Goal: Information Seeking & Learning: Learn about a topic

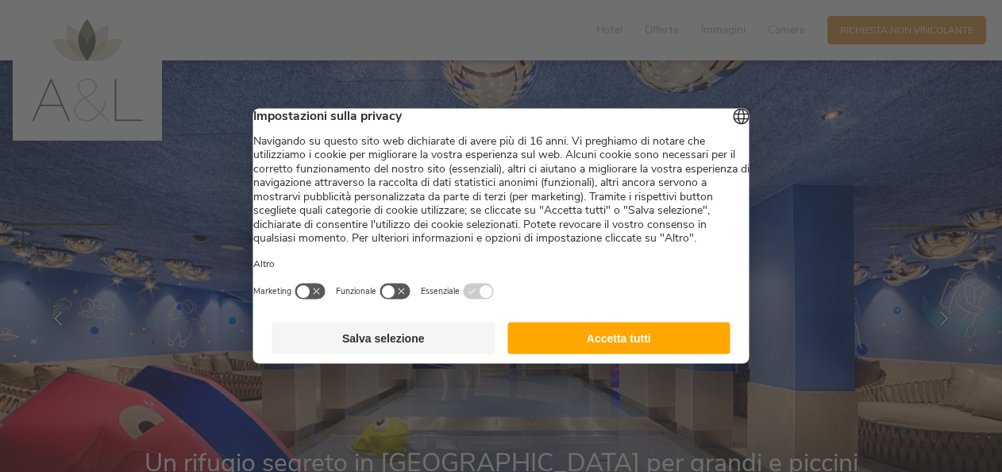
click at [612, 354] on button "Accetta tutti" at bounding box center [618, 338] width 223 height 32
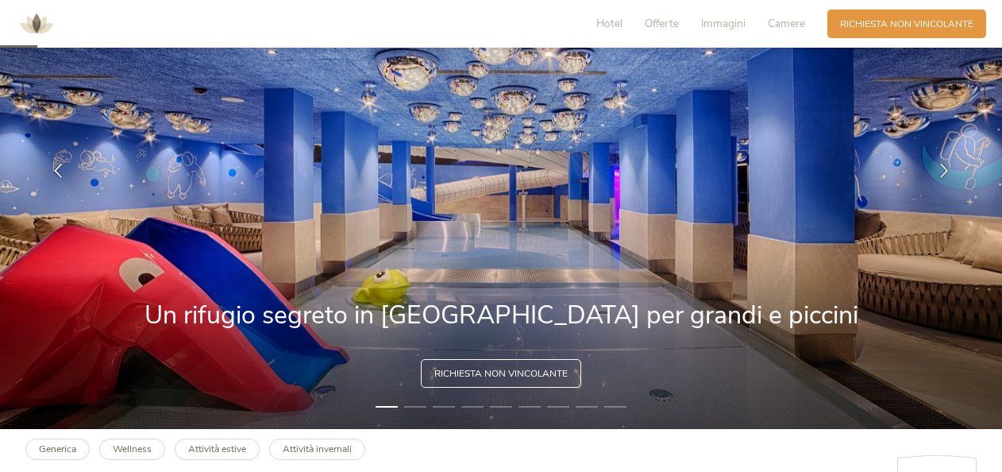
scroll to position [79, 0]
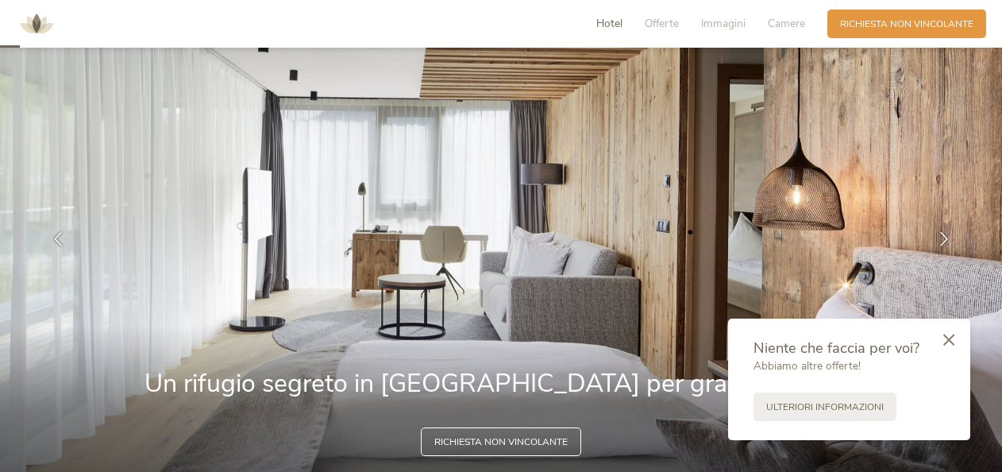
click at [607, 27] on span "Hotel" at bounding box center [609, 23] width 26 height 15
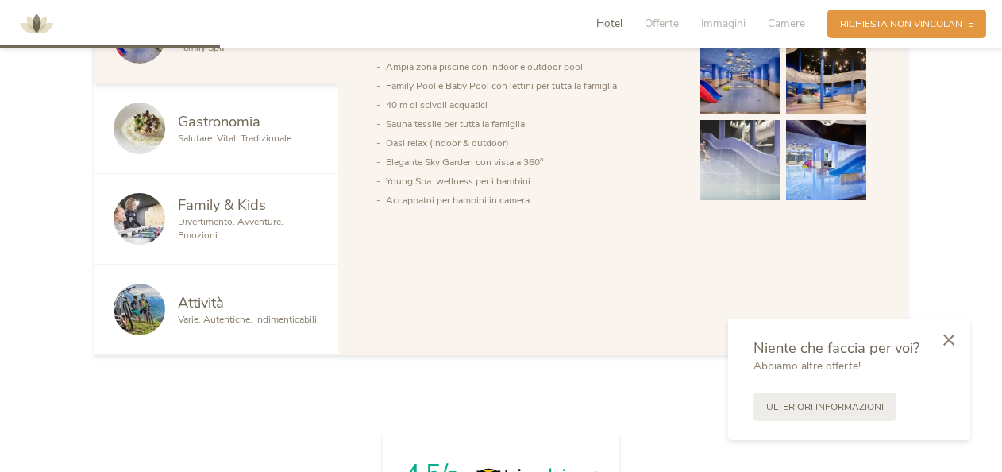
scroll to position [871, 0]
click at [199, 202] on span "Family & Kids" at bounding box center [222, 204] width 88 height 20
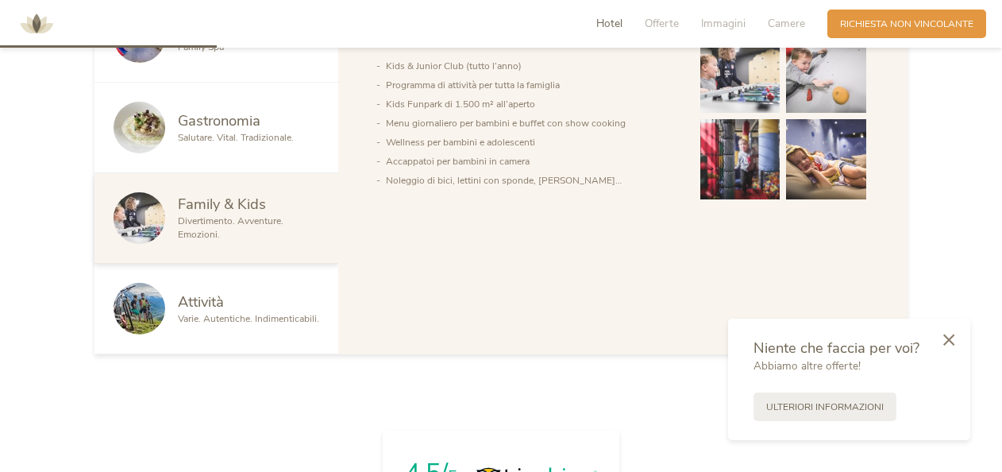
scroll to position [792, 0]
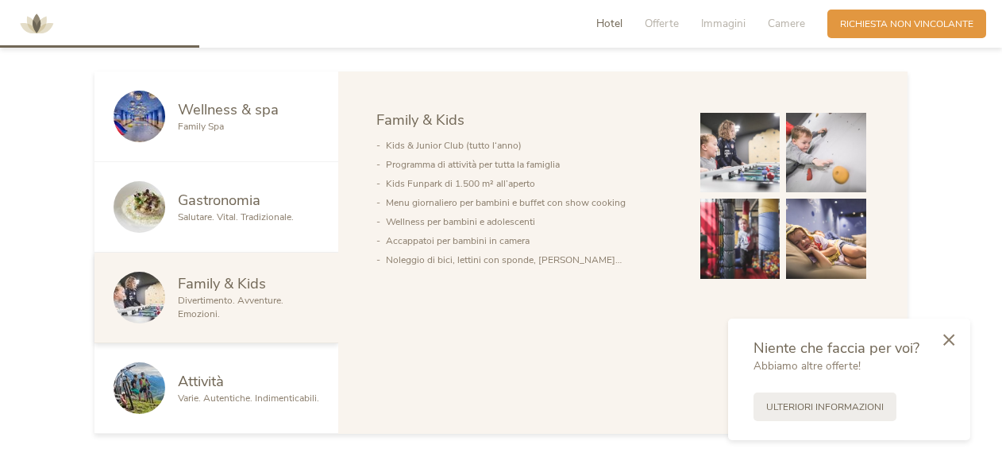
click at [237, 388] on div "Attività" at bounding box center [248, 381] width 141 height 21
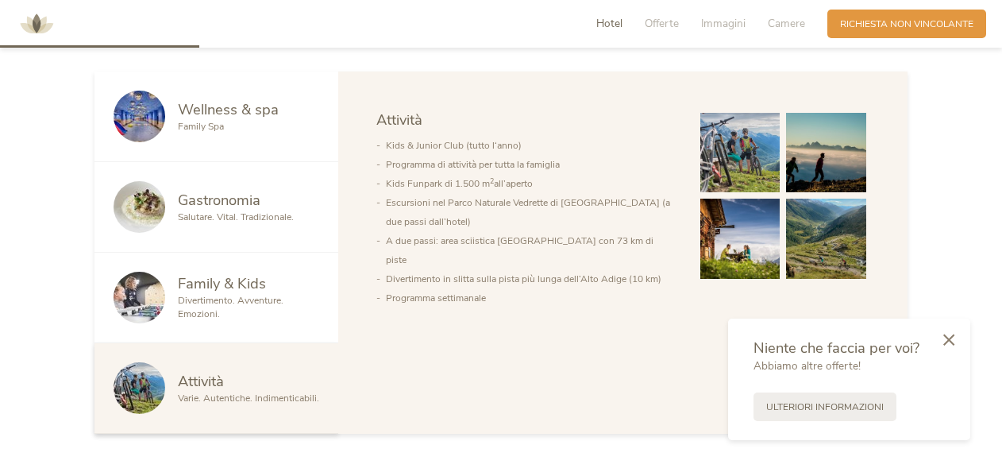
click at [247, 202] on span "Gastronomia" at bounding box center [219, 200] width 83 height 20
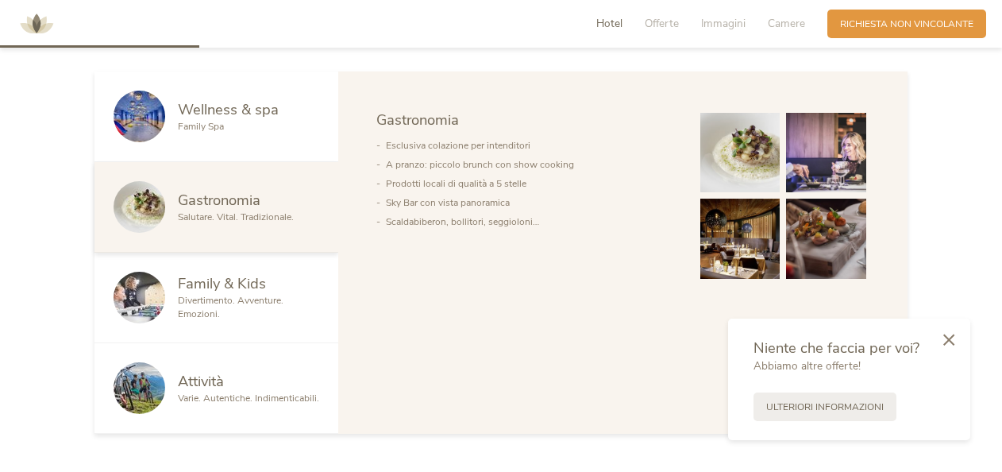
click at [199, 110] on span "Wellness & spa" at bounding box center [228, 109] width 101 height 20
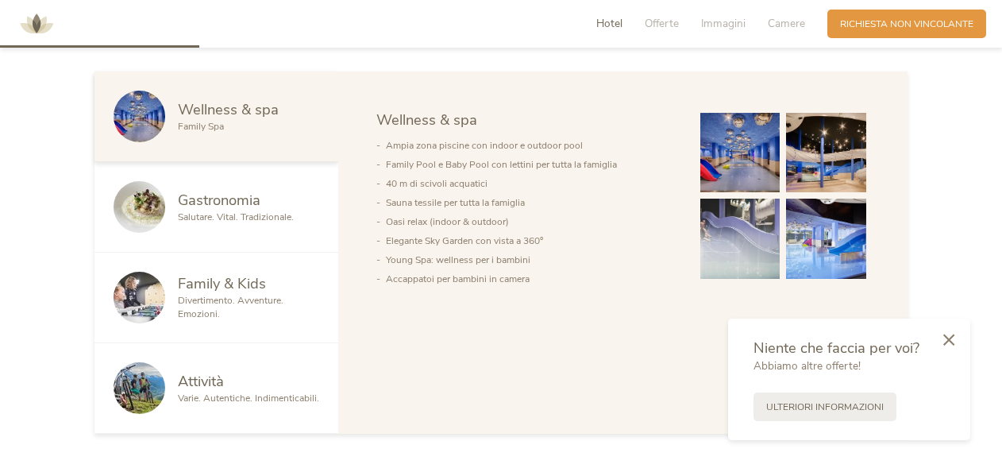
click at [769, 149] on img at bounding box center [740, 153] width 80 height 80
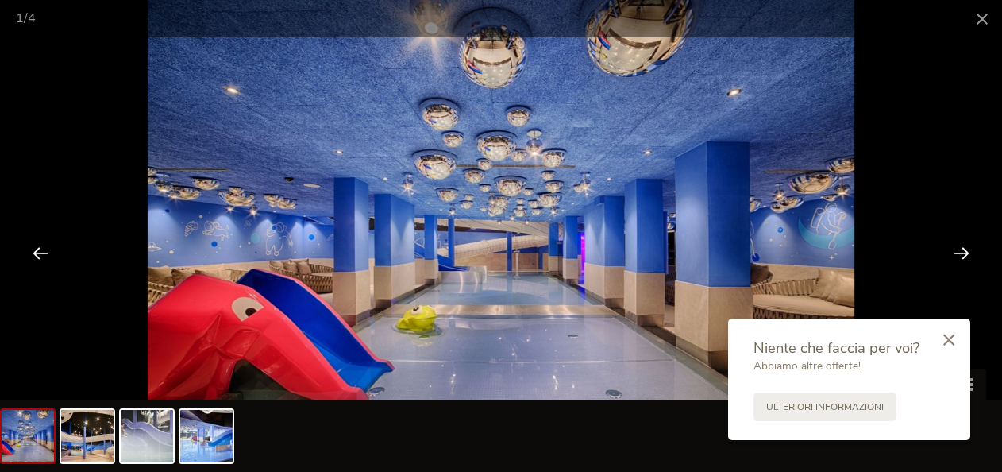
click at [966, 256] on div at bounding box center [961, 252] width 49 height 49
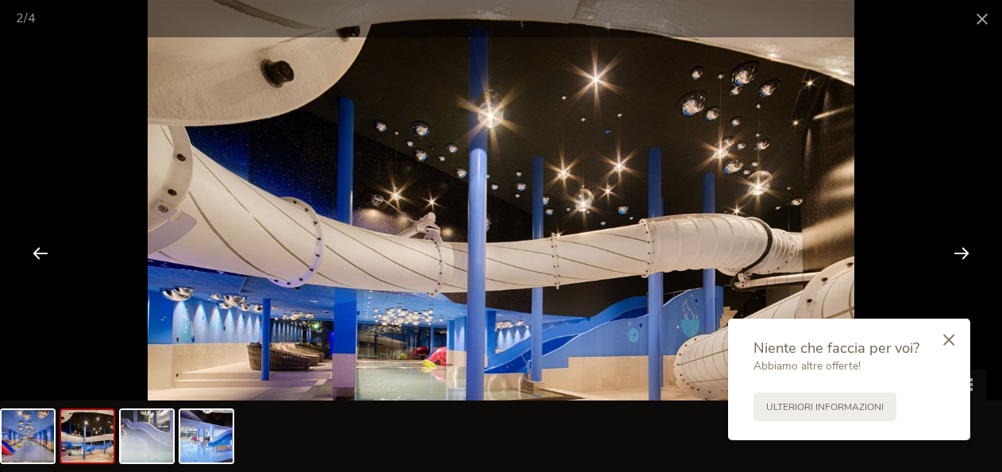
click at [966, 256] on div at bounding box center [961, 252] width 49 height 49
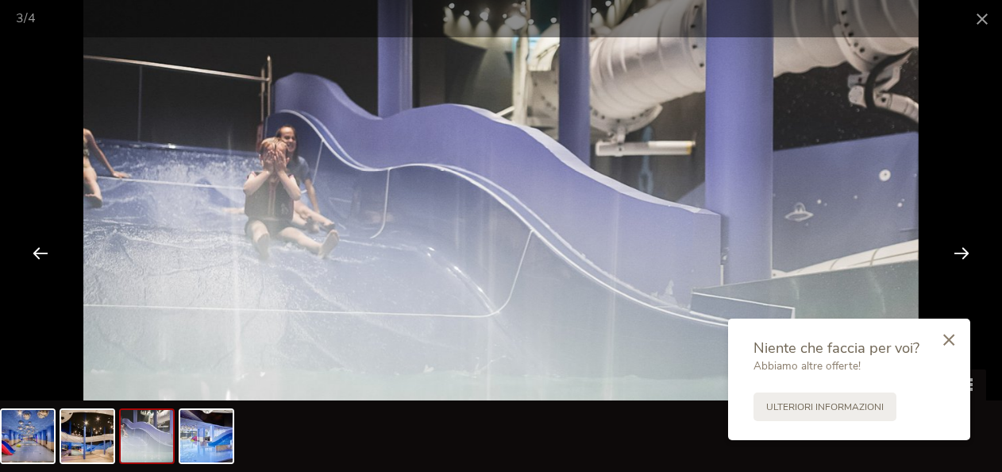
click at [966, 256] on div at bounding box center [961, 252] width 49 height 49
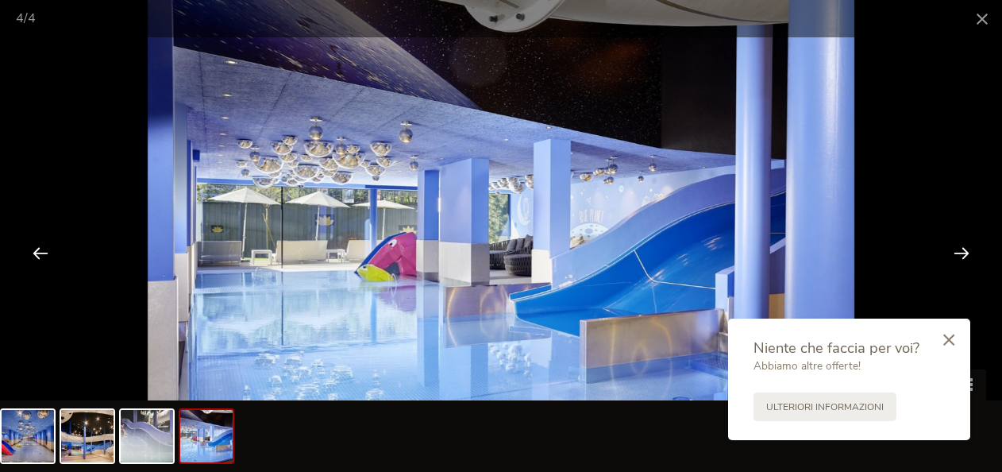
click at [966, 256] on div at bounding box center [961, 252] width 49 height 49
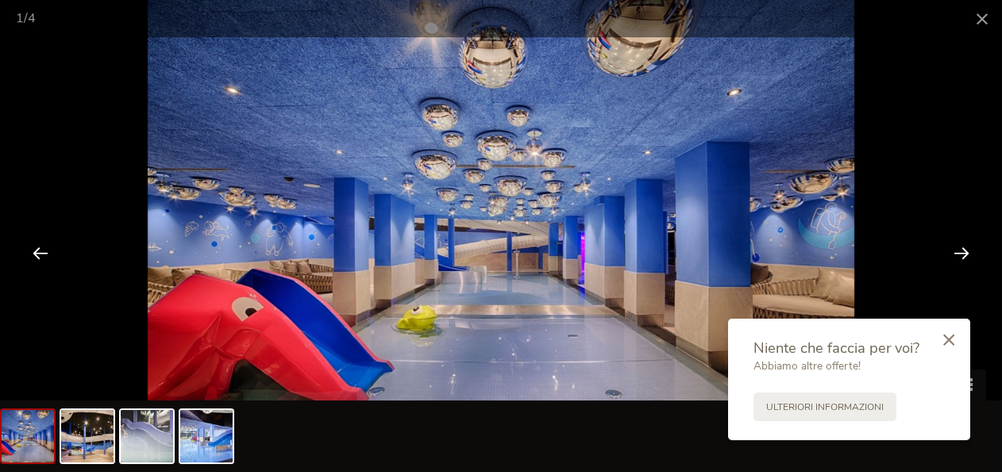
click at [966, 256] on div at bounding box center [961, 252] width 49 height 49
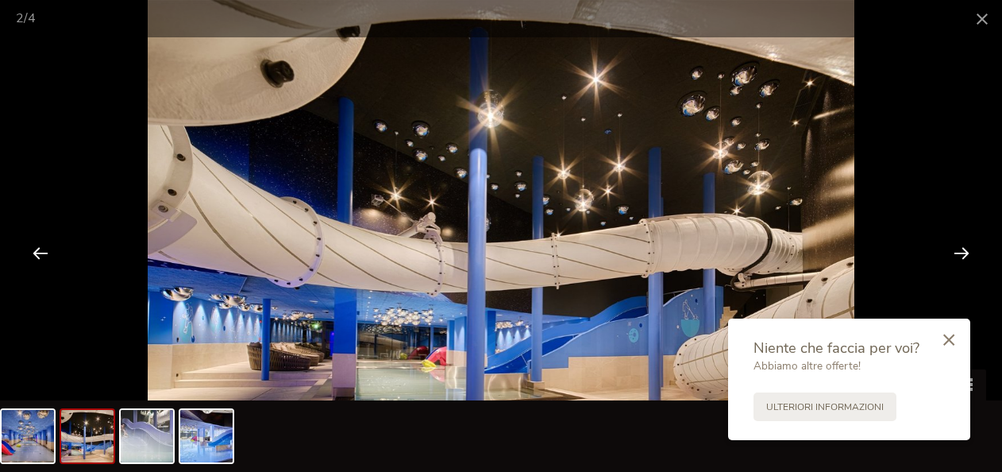
click at [962, 256] on div at bounding box center [961, 252] width 49 height 49
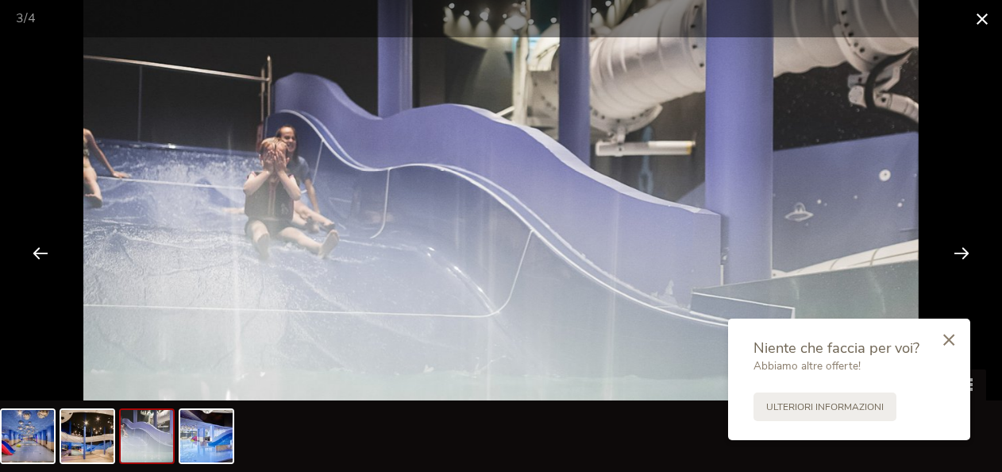
click at [985, 24] on span at bounding box center [982, 18] width 40 height 37
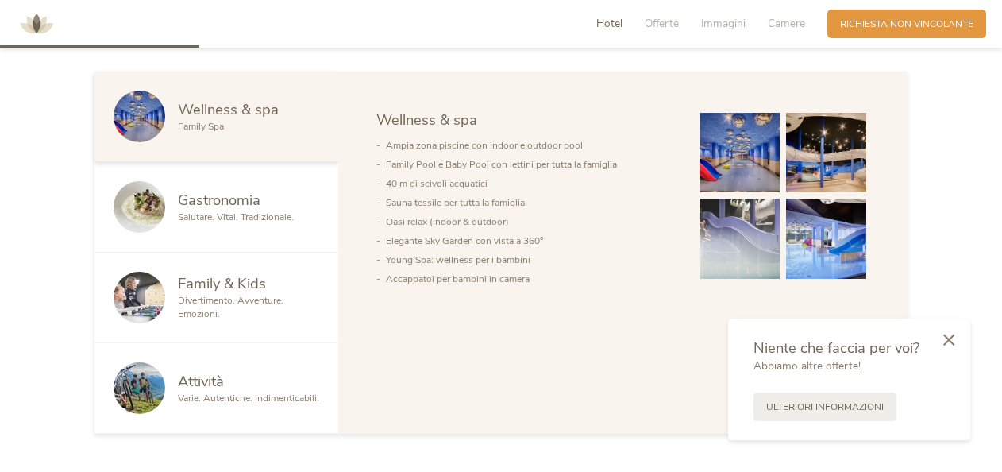
click at [219, 271] on div "Family & Kids Divertimento. Avventure. Emozioni." at bounding box center [216, 298] width 244 height 91
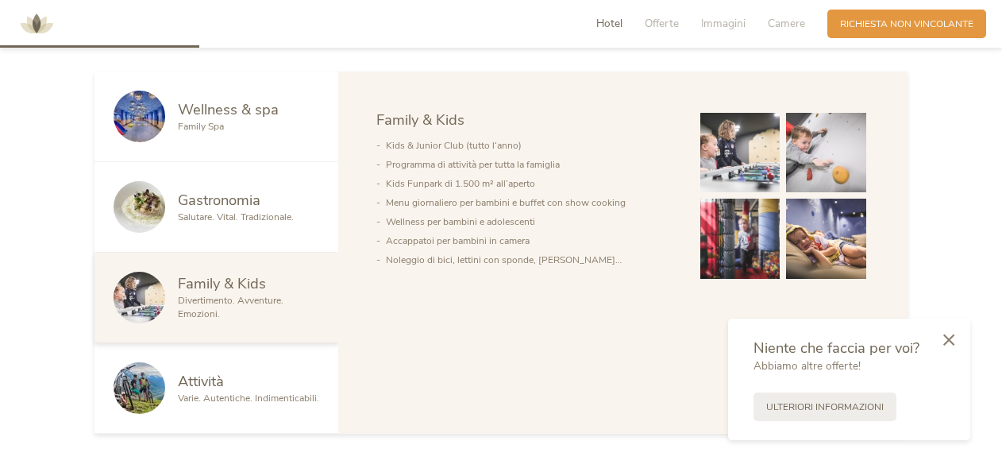
click at [739, 128] on img at bounding box center [740, 153] width 80 height 80
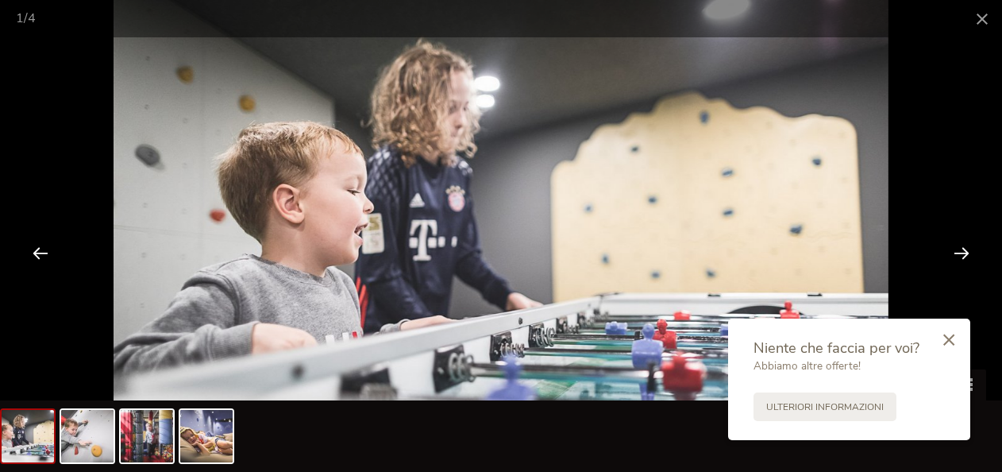
click at [955, 260] on div at bounding box center [961, 252] width 49 height 49
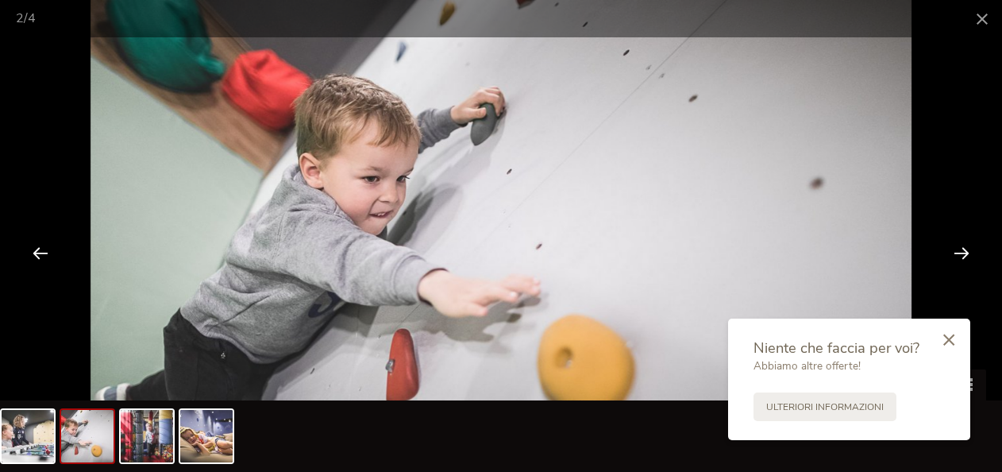
click at [955, 260] on div at bounding box center [961, 252] width 49 height 49
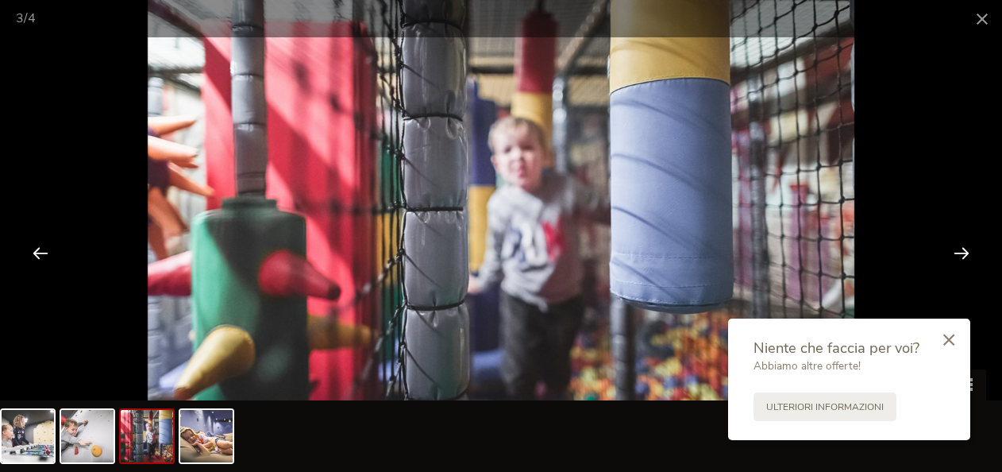
click at [955, 260] on div at bounding box center [961, 252] width 49 height 49
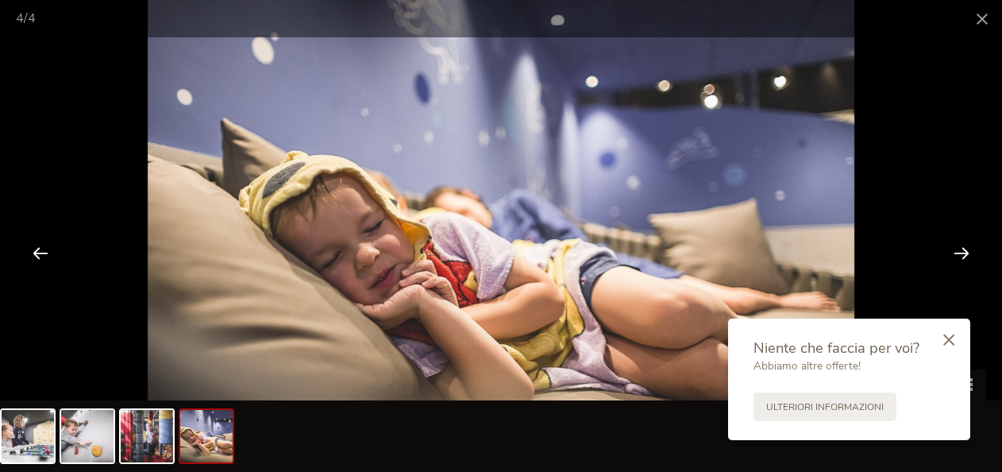
click at [955, 260] on div at bounding box center [961, 252] width 49 height 49
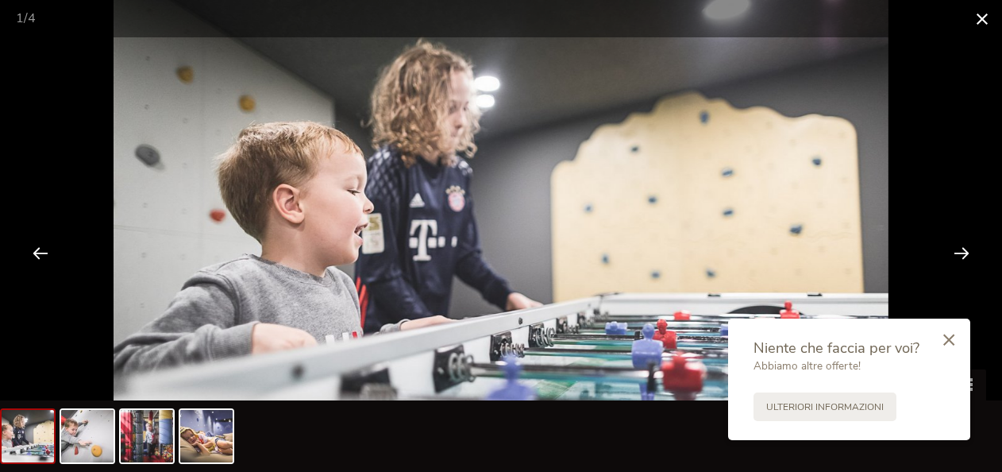
click at [982, 19] on span at bounding box center [982, 18] width 40 height 37
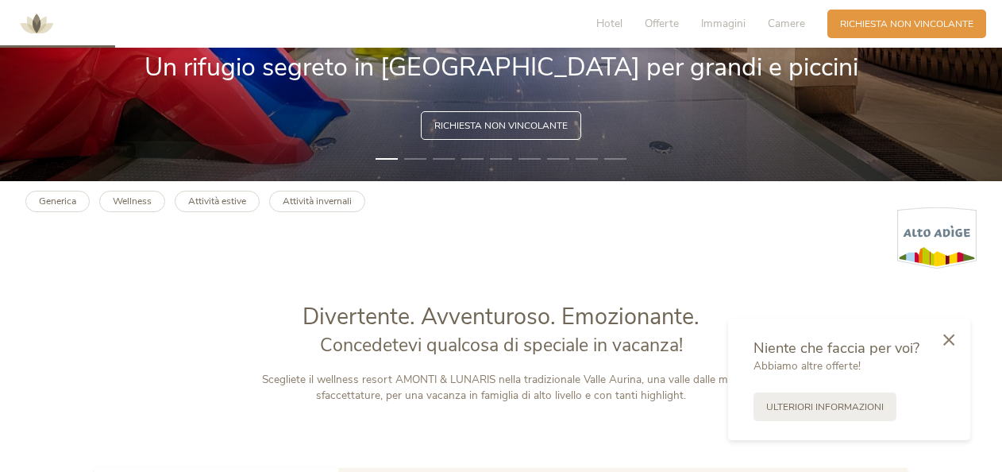
scroll to position [395, 0]
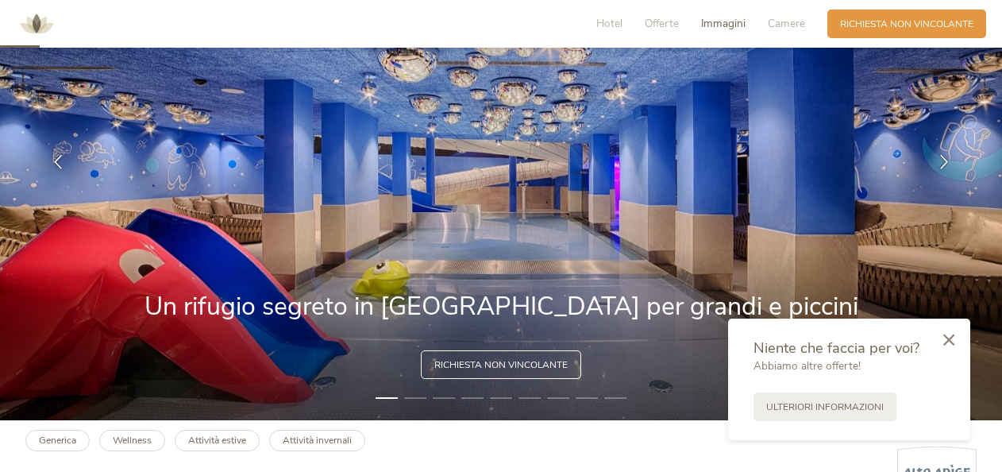
click at [733, 25] on span "Immagini" at bounding box center [723, 23] width 44 height 15
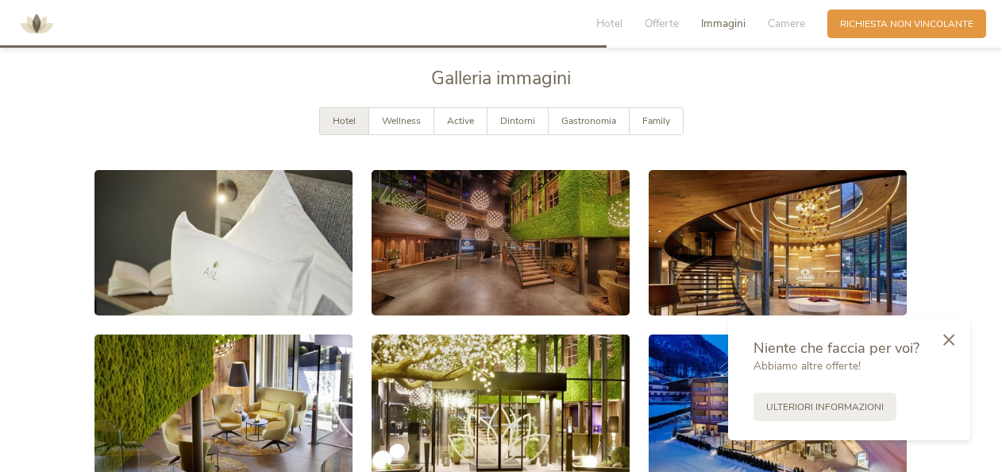
scroll to position [2540, 0]
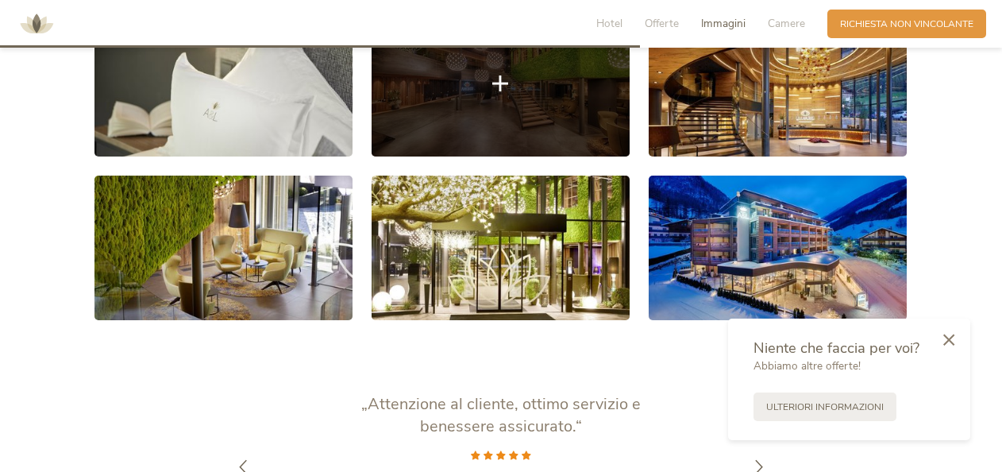
click at [531, 131] on link at bounding box center [501, 83] width 258 height 145
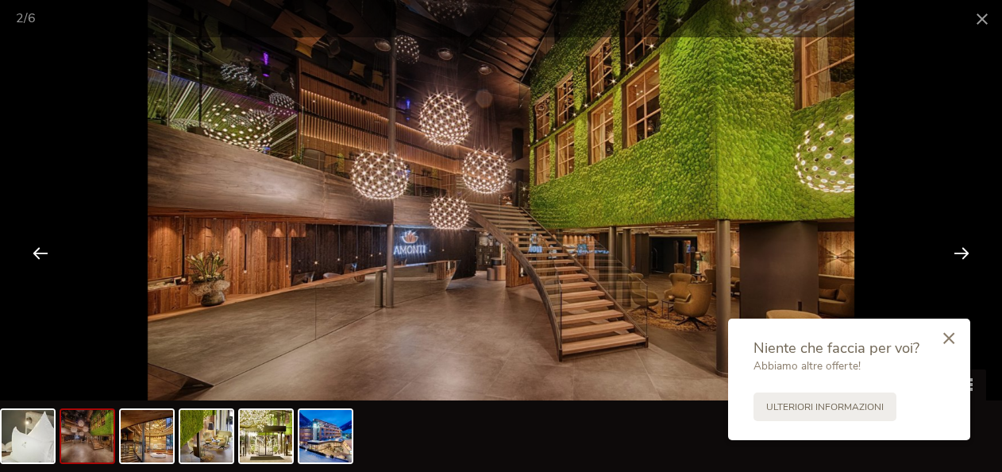
click at [950, 337] on icon at bounding box center [948, 338] width 11 height 12
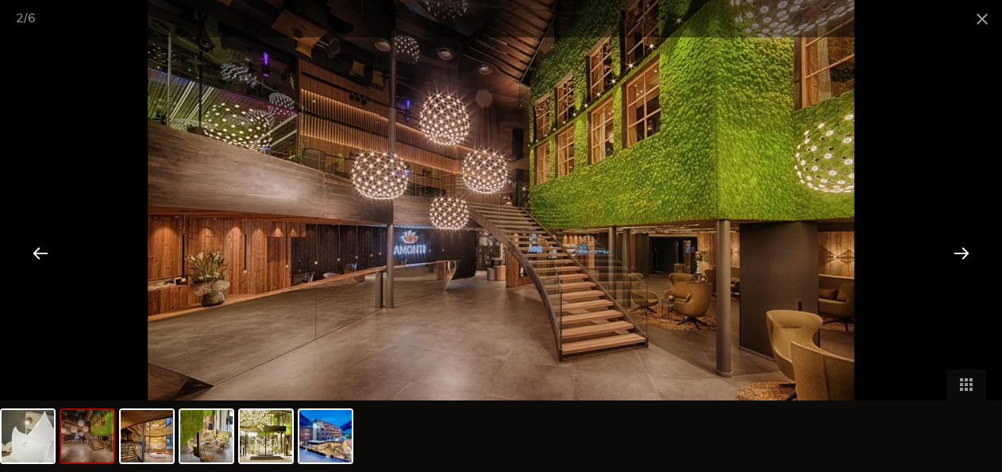
click at [961, 249] on div at bounding box center [961, 252] width 49 height 49
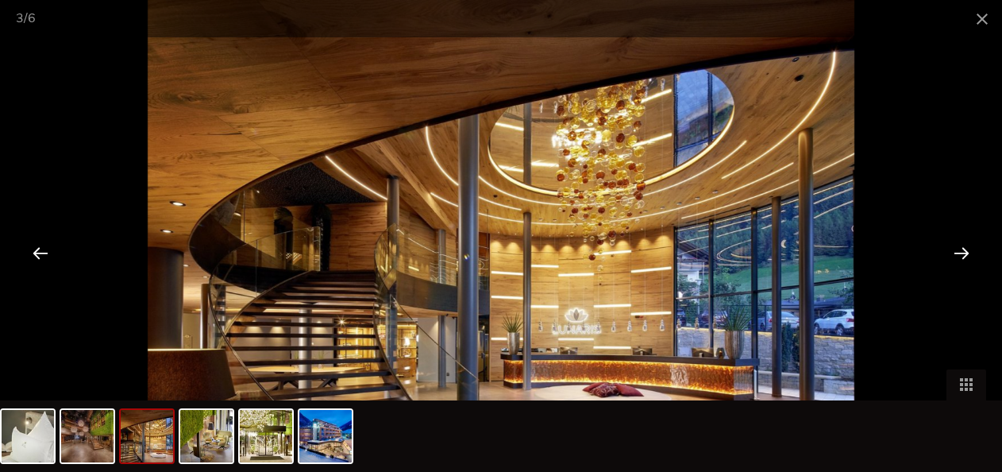
click at [961, 253] on div at bounding box center [961, 252] width 49 height 49
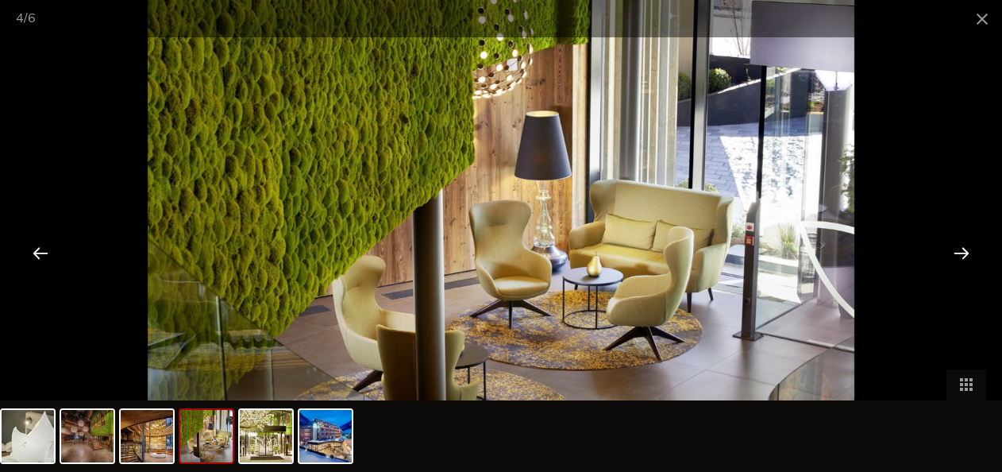
click at [961, 253] on div at bounding box center [961, 252] width 49 height 49
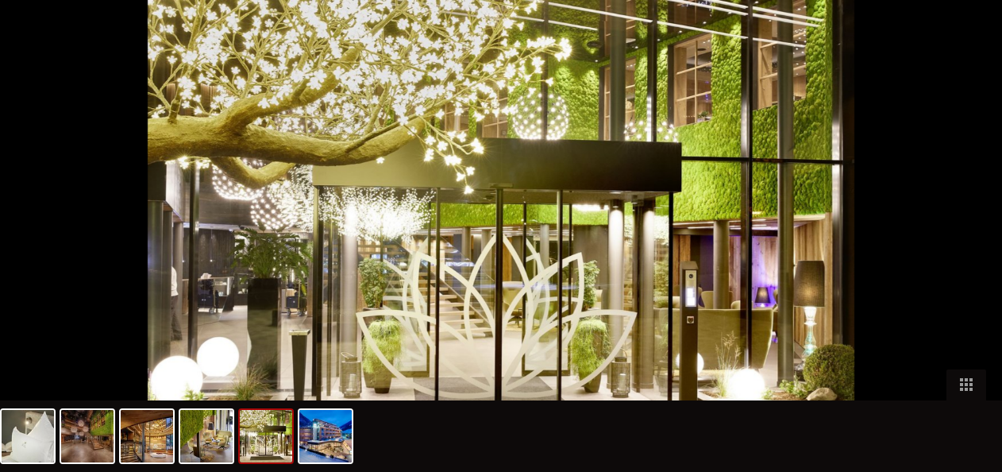
click at [962, 253] on div at bounding box center [969, 252] width 49 height 49
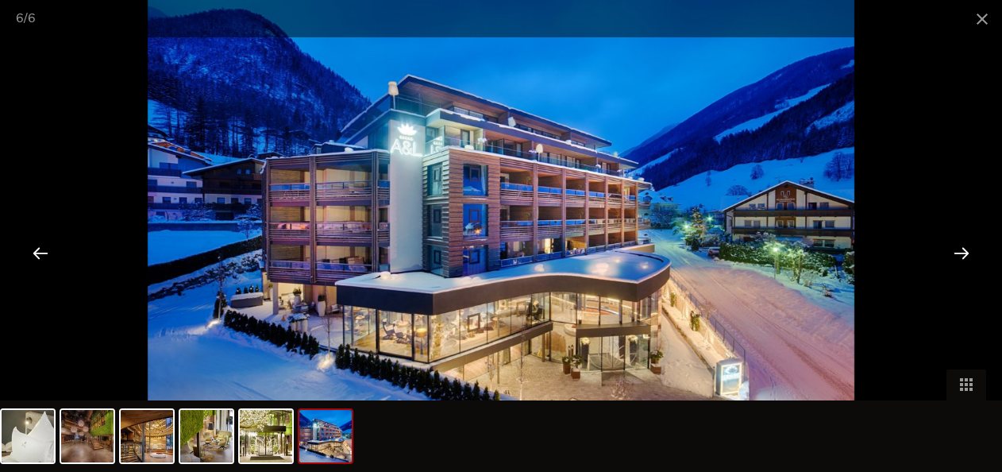
click at [966, 258] on div at bounding box center [961, 252] width 49 height 49
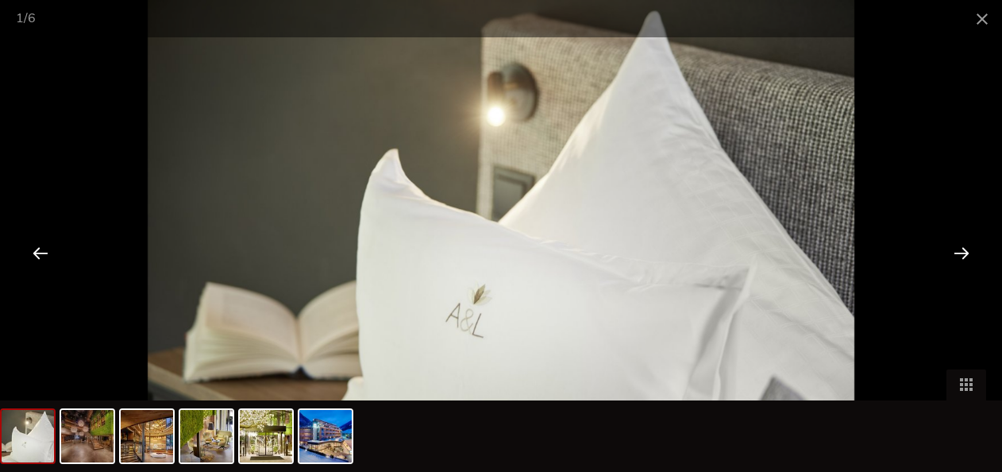
click at [966, 258] on div at bounding box center [961, 252] width 49 height 49
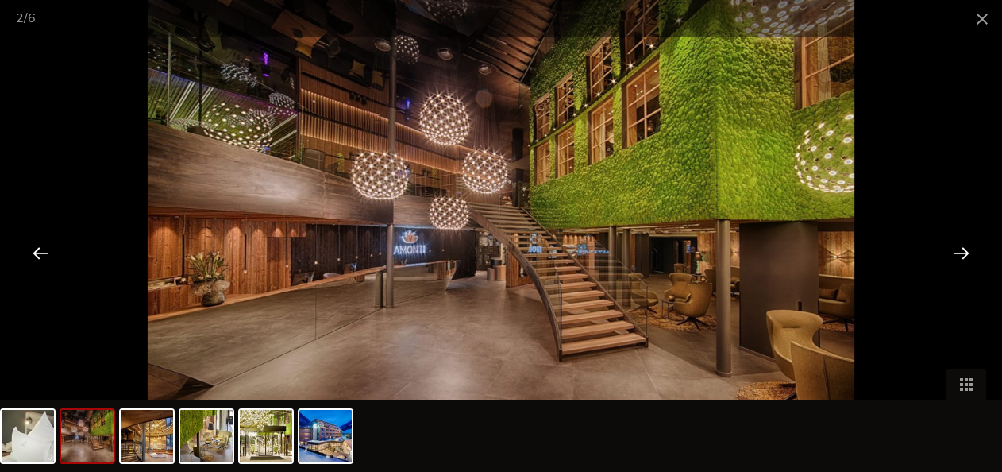
click at [966, 258] on div at bounding box center [961, 252] width 49 height 49
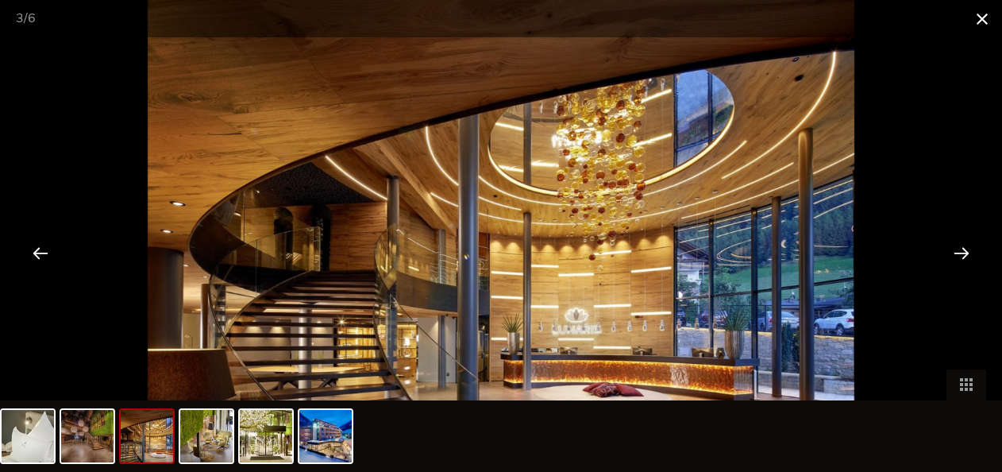
click at [985, 22] on span at bounding box center [982, 18] width 40 height 37
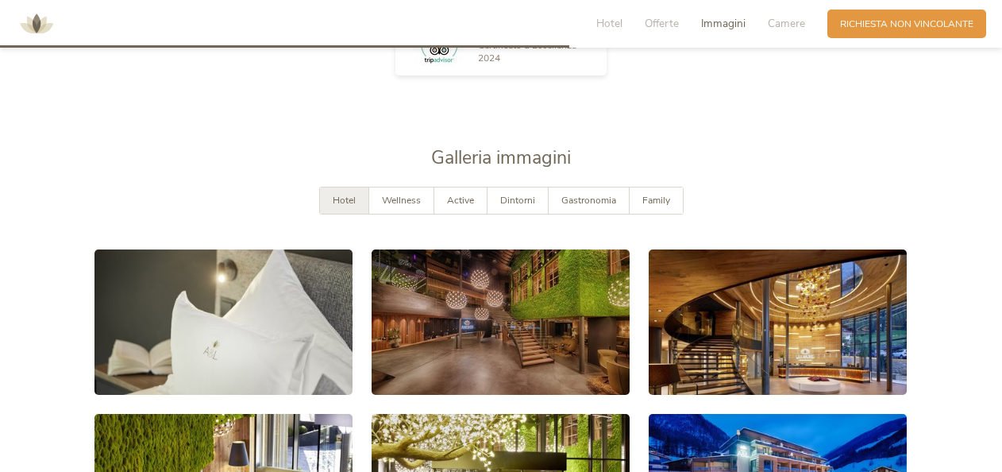
scroll to position [2222, 0]
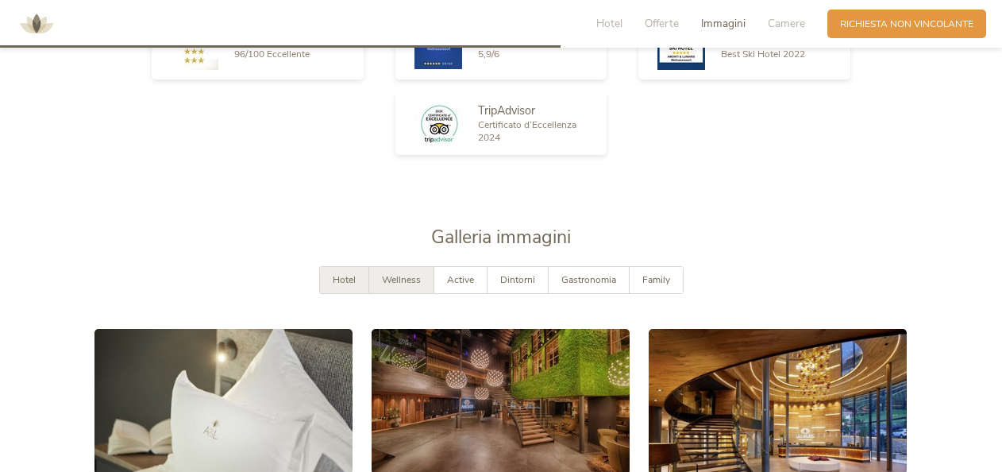
click at [410, 273] on span "Wellness" at bounding box center [401, 279] width 39 height 13
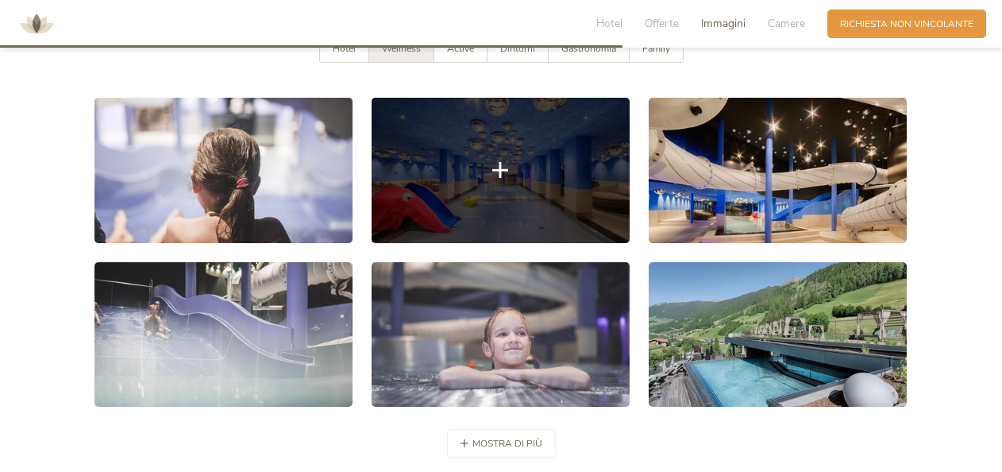
scroll to position [2540, 0]
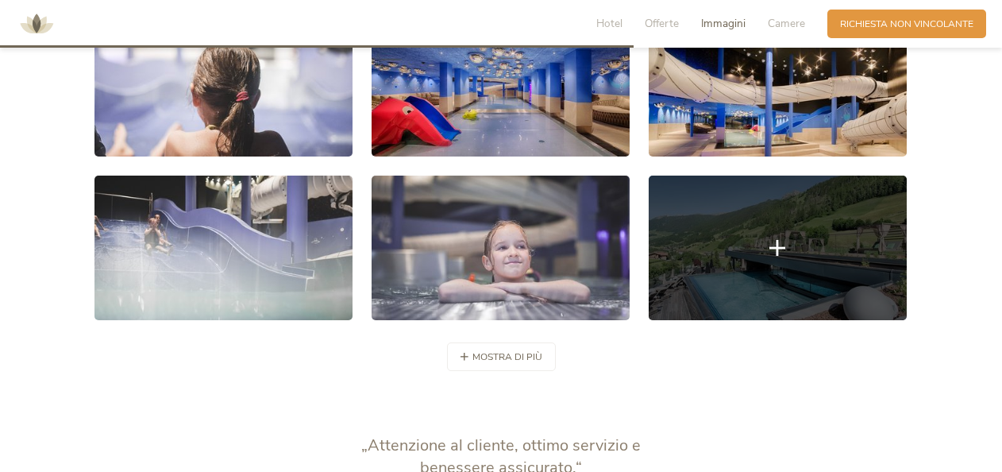
click at [742, 248] on link at bounding box center [778, 247] width 258 height 145
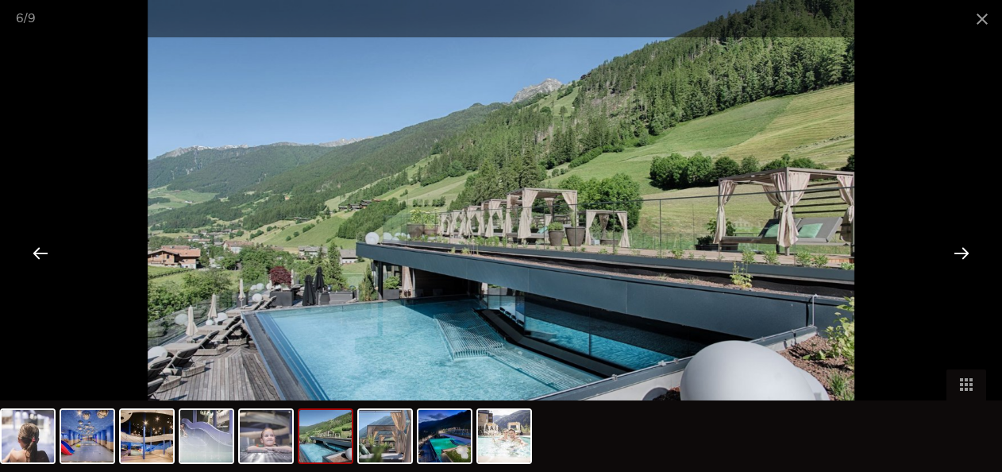
click at [956, 253] on div at bounding box center [961, 252] width 49 height 49
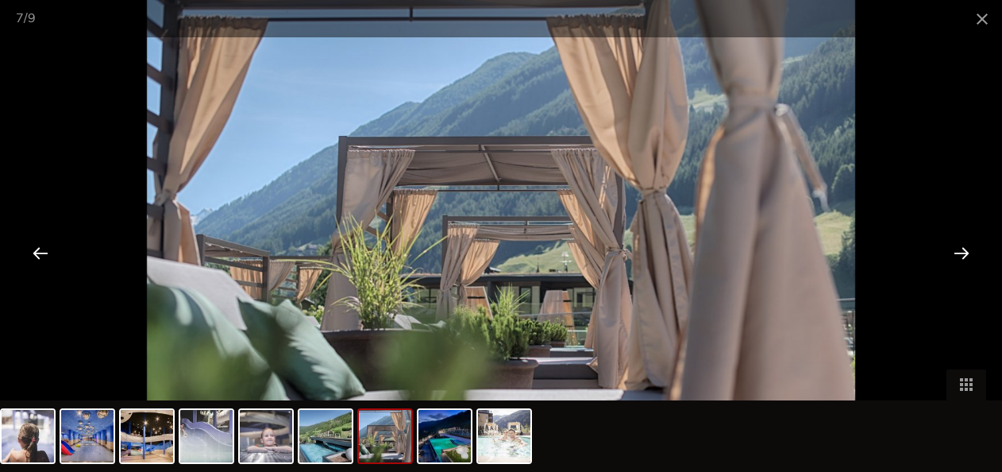
click at [956, 253] on div at bounding box center [961, 252] width 49 height 49
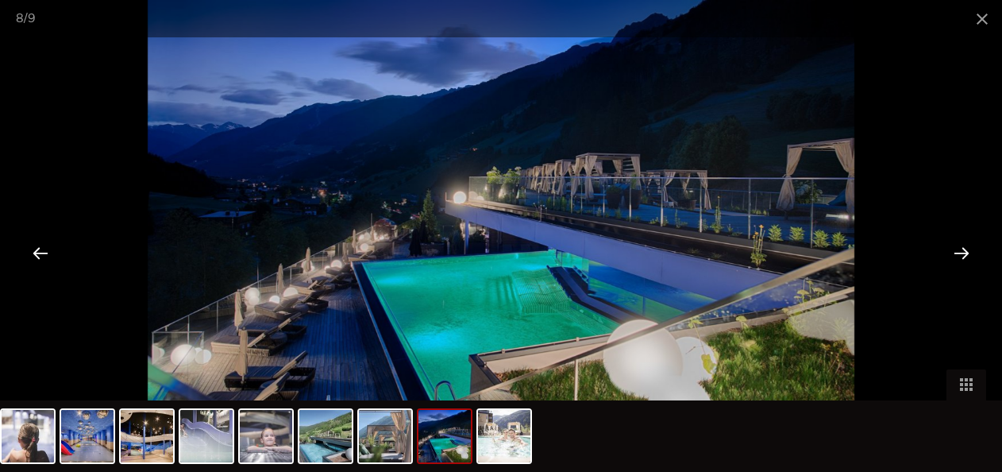
click at [956, 253] on div at bounding box center [961, 252] width 49 height 49
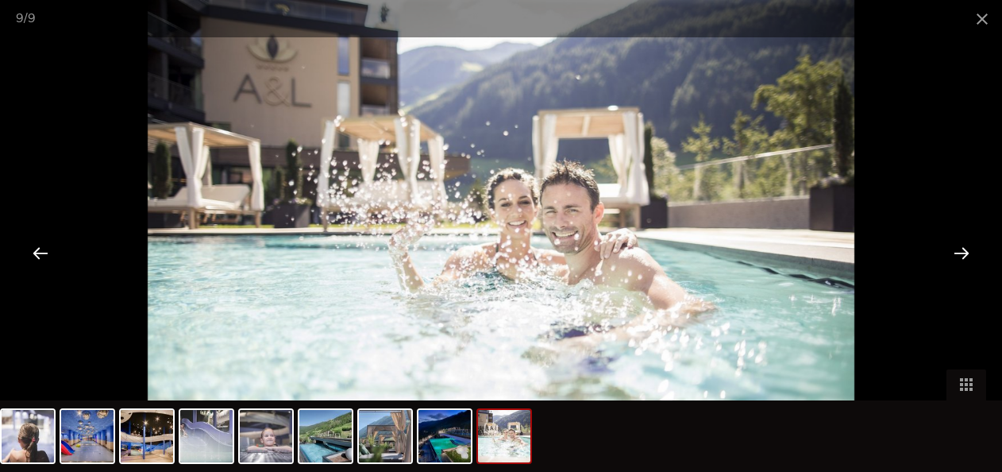
click at [956, 253] on div at bounding box center [961, 252] width 49 height 49
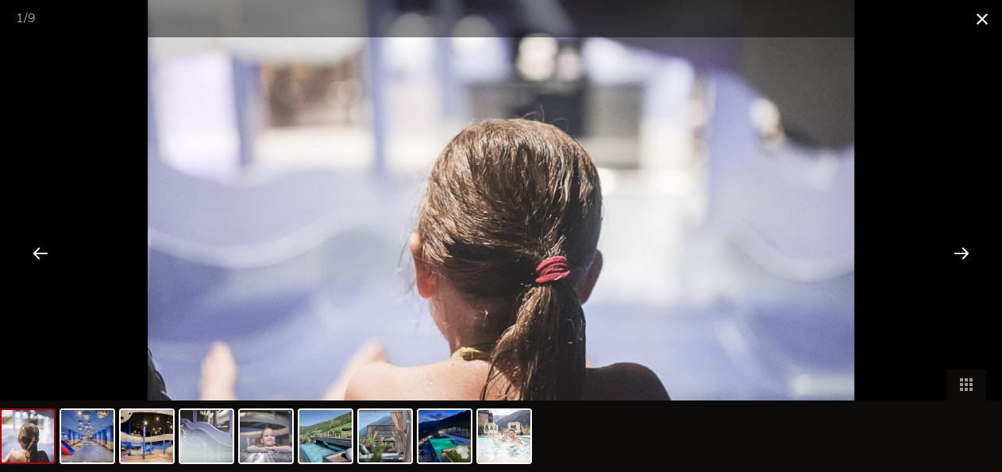
click at [979, 25] on span at bounding box center [982, 18] width 40 height 37
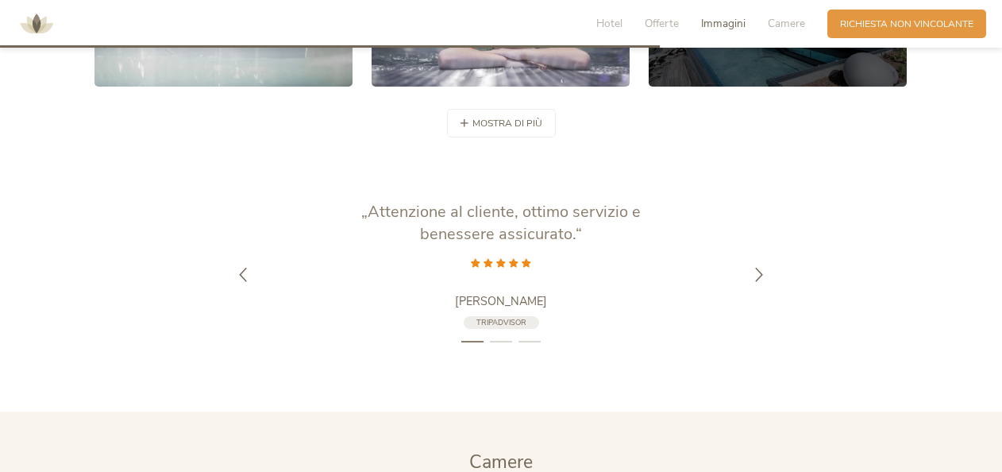
scroll to position [2778, 0]
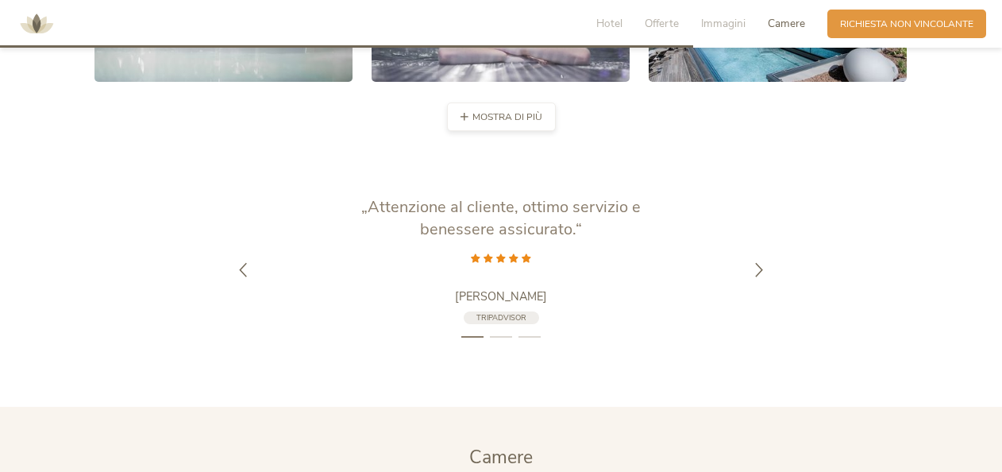
click at [493, 118] on span "mostra di più" at bounding box center [507, 116] width 70 height 13
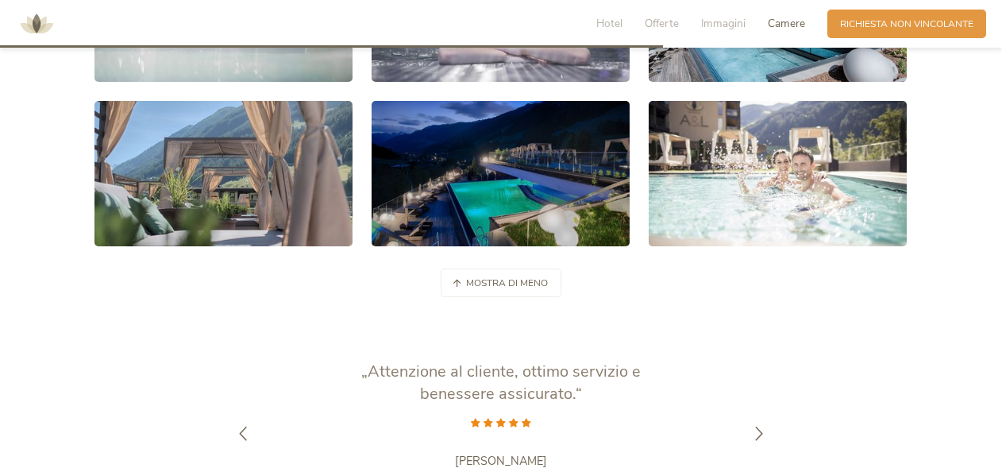
scroll to position [2381, 0]
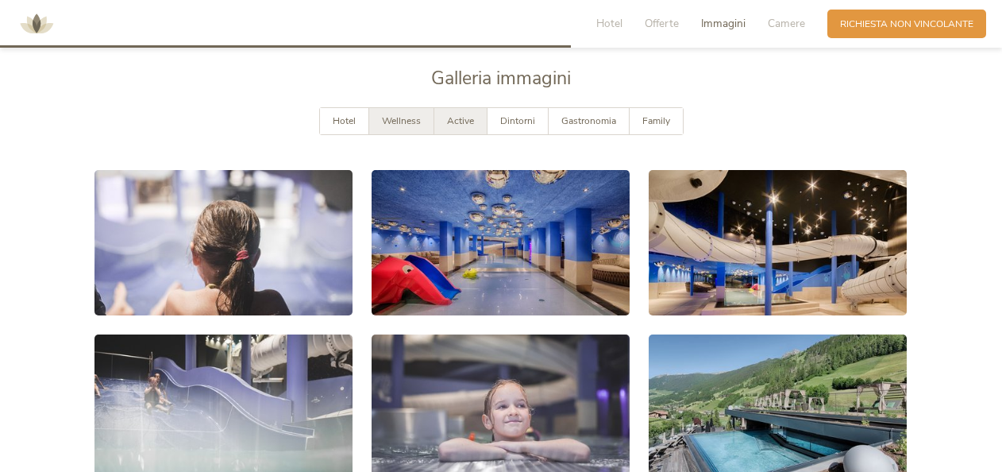
click at [476, 124] on div "Active" at bounding box center [460, 121] width 53 height 26
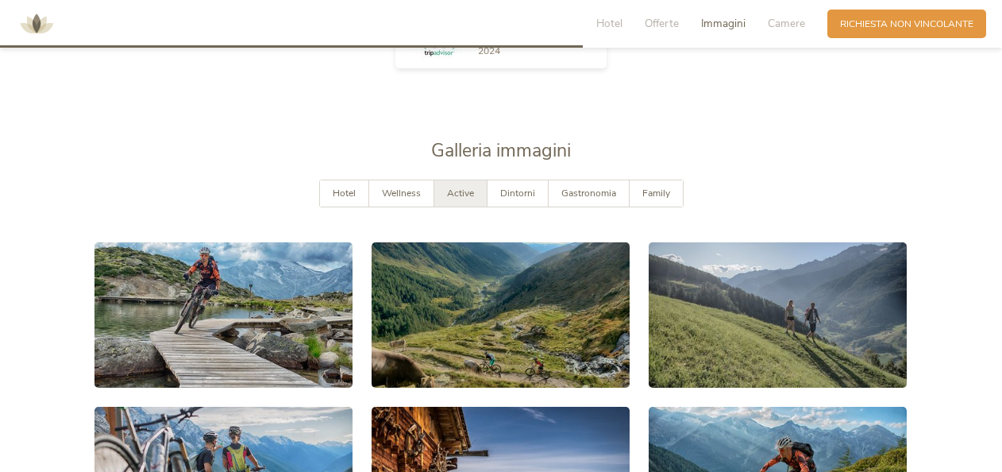
scroll to position [2301, 0]
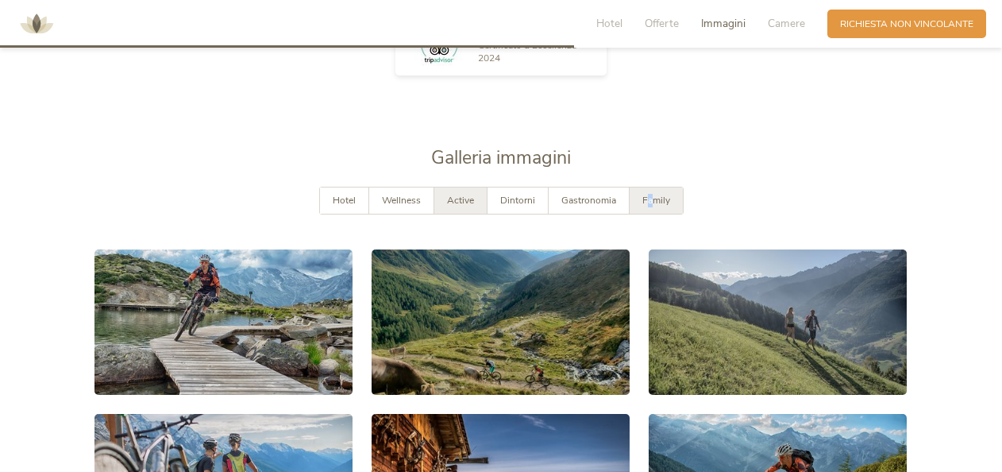
click at [648, 195] on span "Family" at bounding box center [656, 200] width 28 height 13
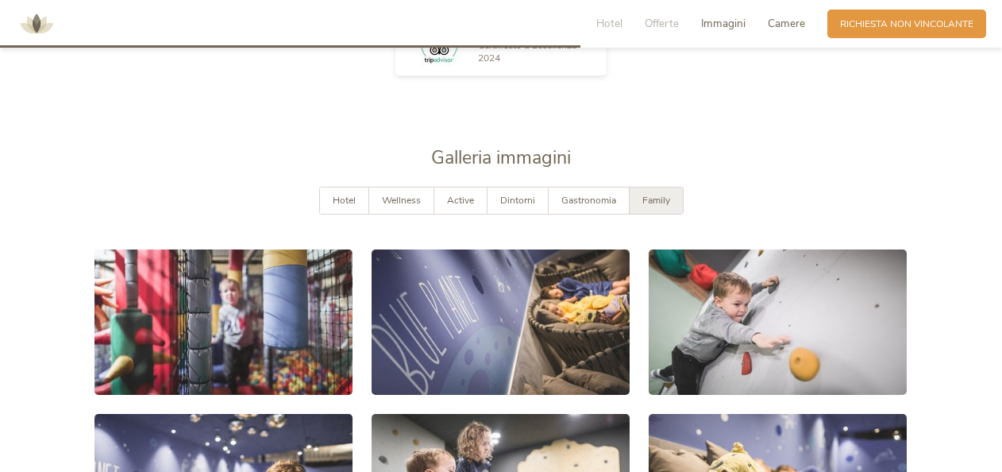
click at [802, 25] on span "Camere" at bounding box center [786, 23] width 37 height 15
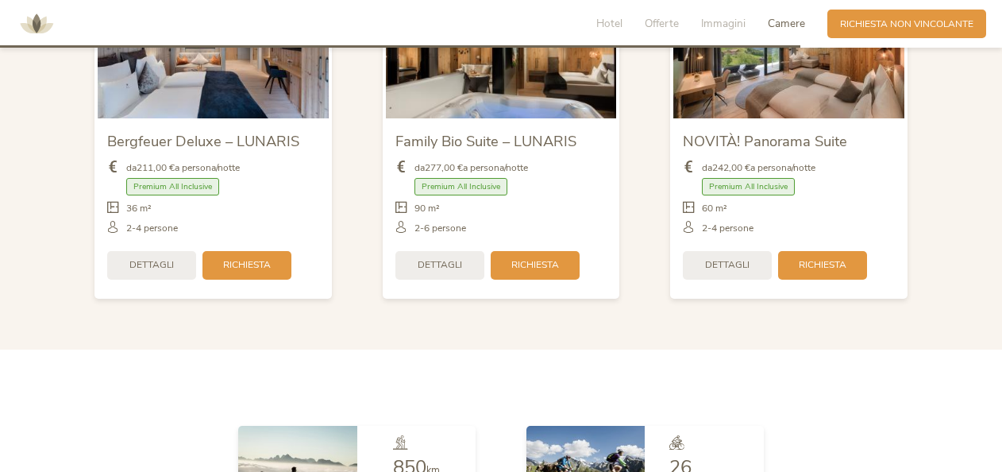
scroll to position [3077, 0]
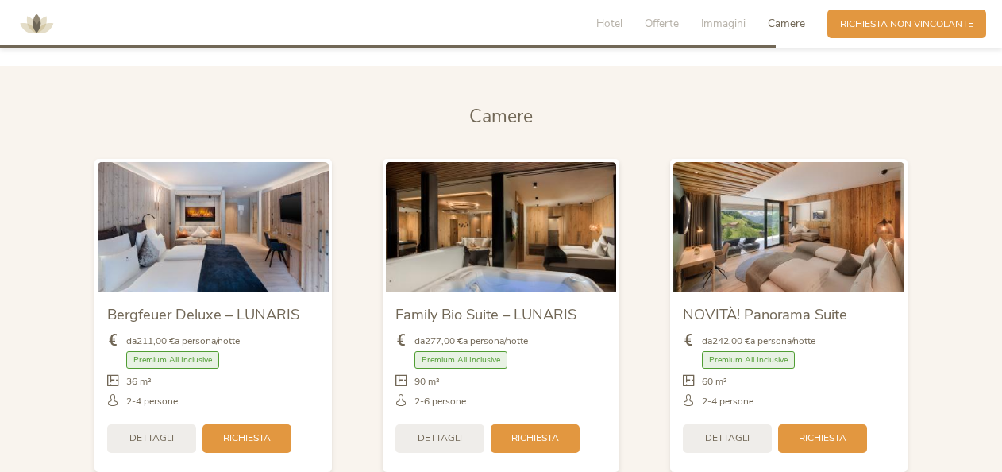
click at [826, 256] on img at bounding box center [788, 226] width 231 height 129
click at [731, 434] on span "Dettagli" at bounding box center [727, 436] width 44 height 13
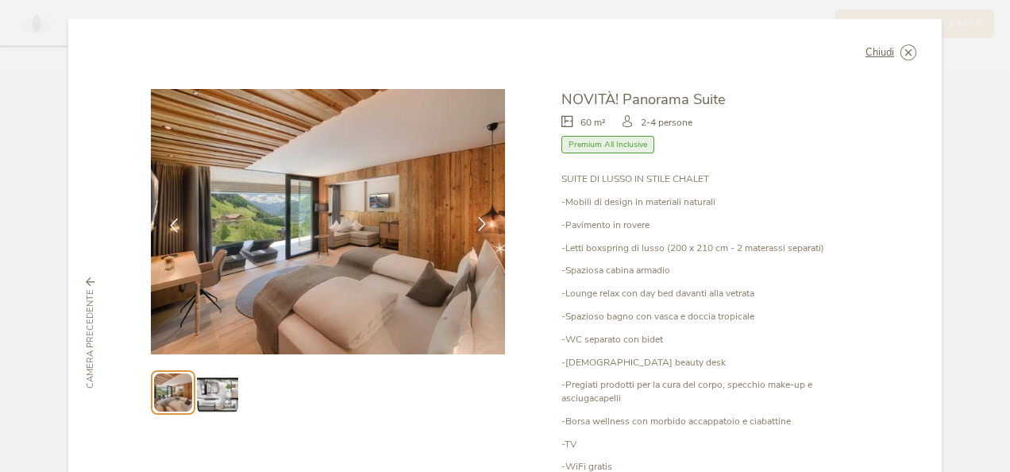
click at [483, 221] on icon at bounding box center [482, 224] width 14 height 14
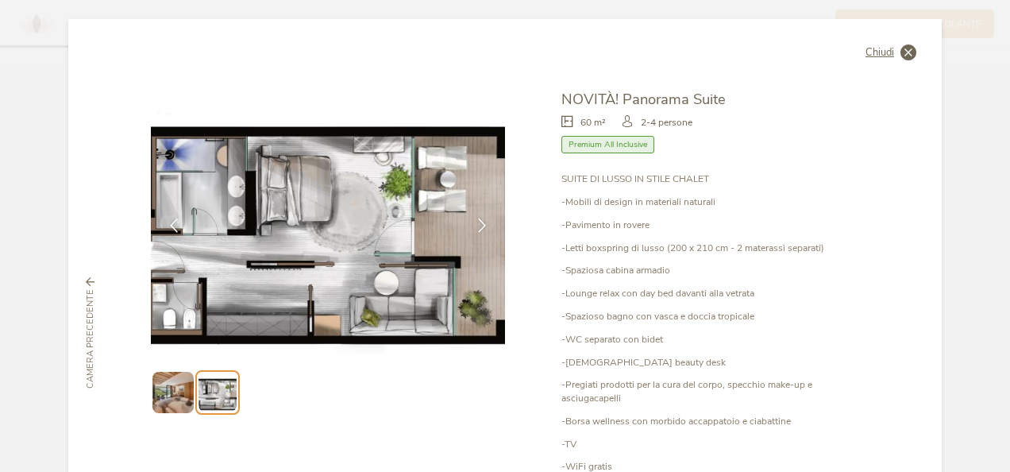
click at [904, 57] on icon at bounding box center [909, 52] width 16 height 16
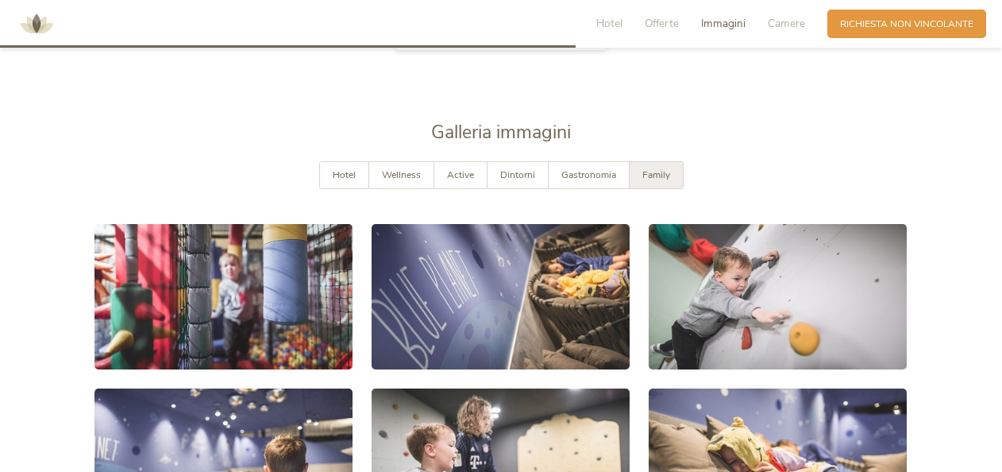
scroll to position [2283, 0]
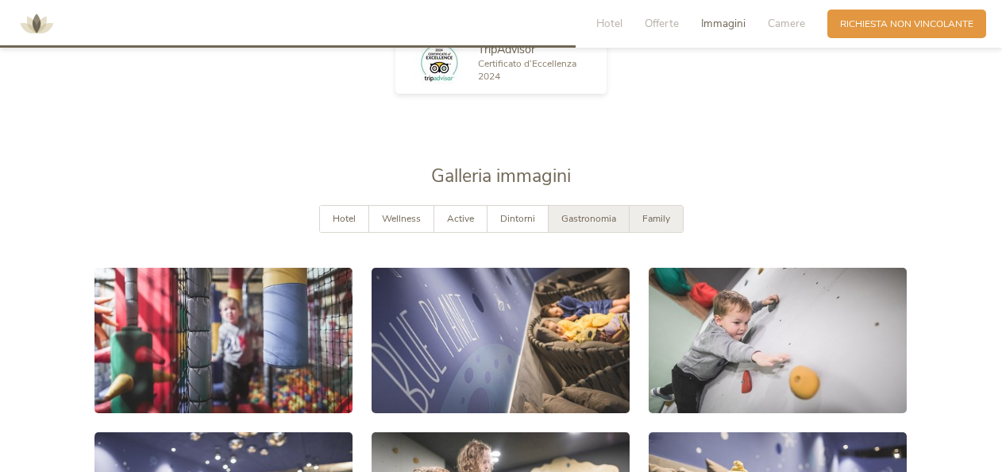
click at [569, 220] on span "Gastronomia" at bounding box center [588, 218] width 55 height 13
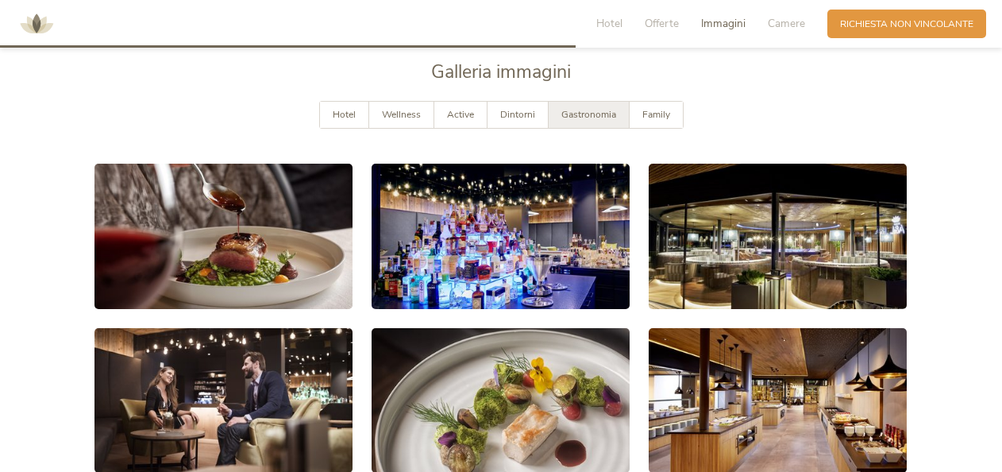
scroll to position [2442, 0]
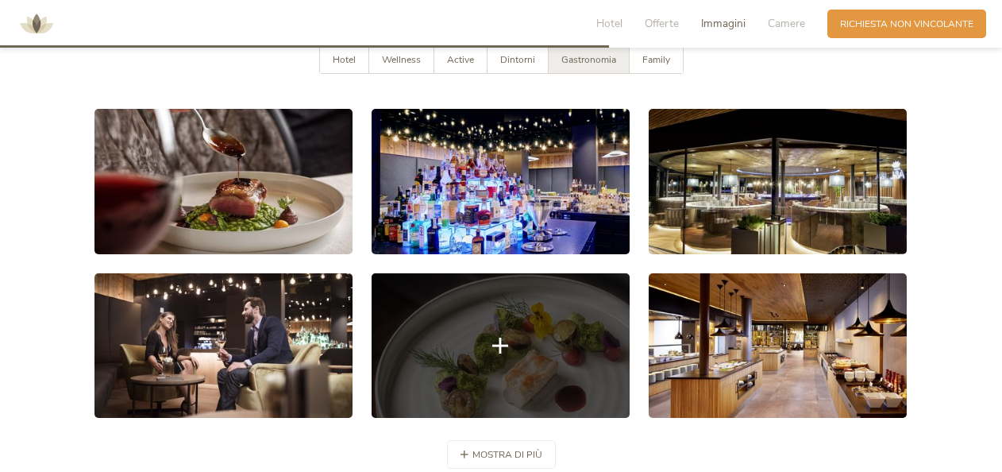
click at [542, 376] on link at bounding box center [501, 345] width 258 height 145
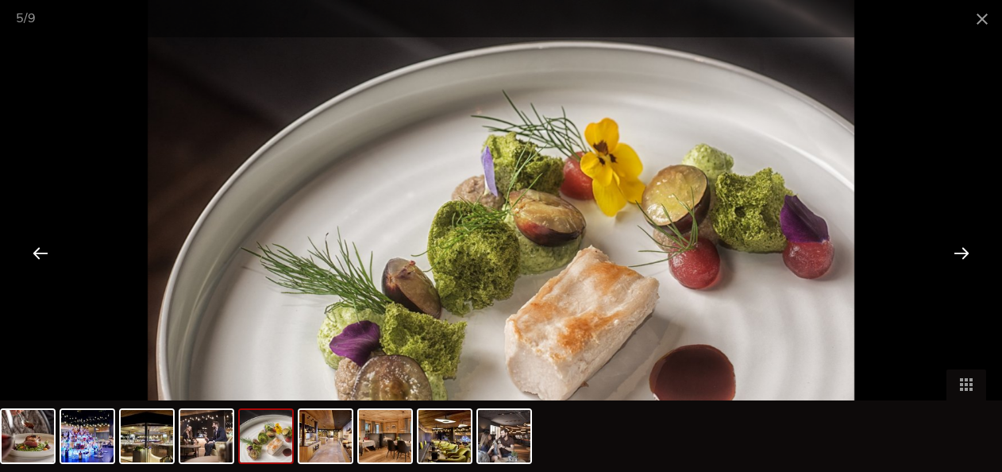
click at [967, 252] on div at bounding box center [961, 252] width 49 height 49
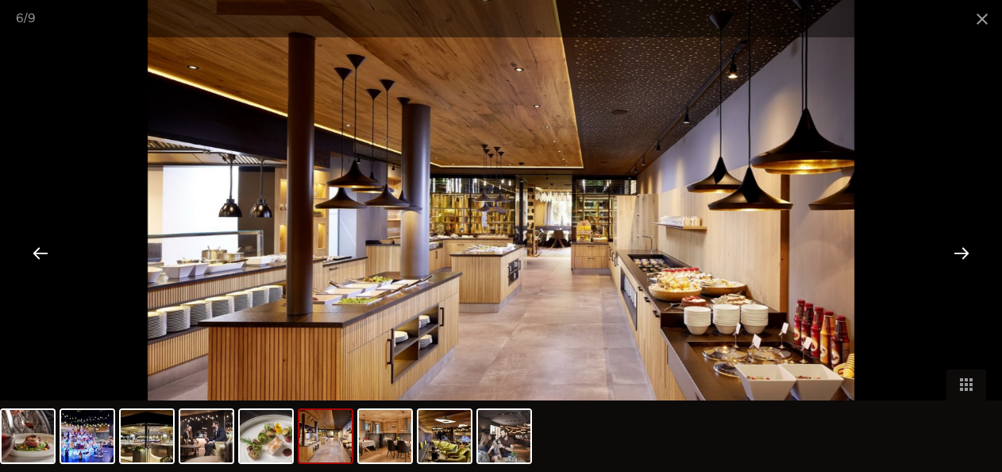
click at [967, 252] on div at bounding box center [961, 252] width 49 height 49
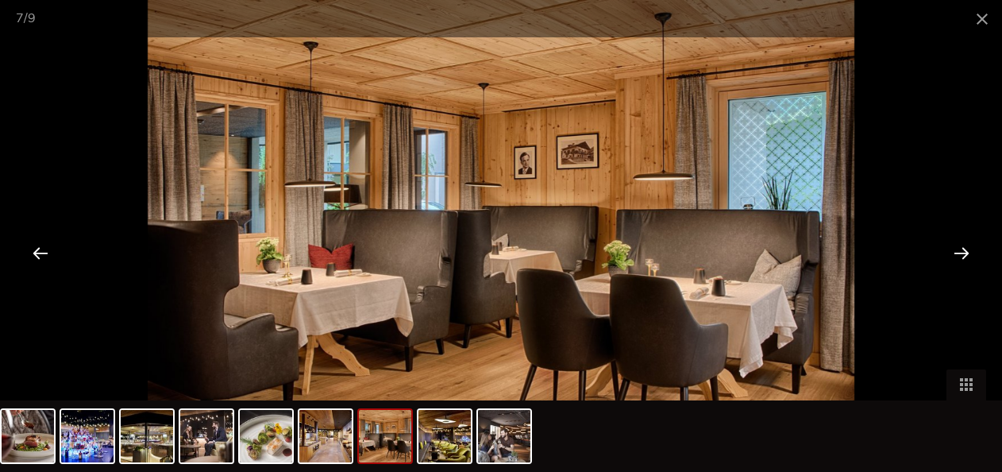
click at [967, 252] on div at bounding box center [961, 252] width 49 height 49
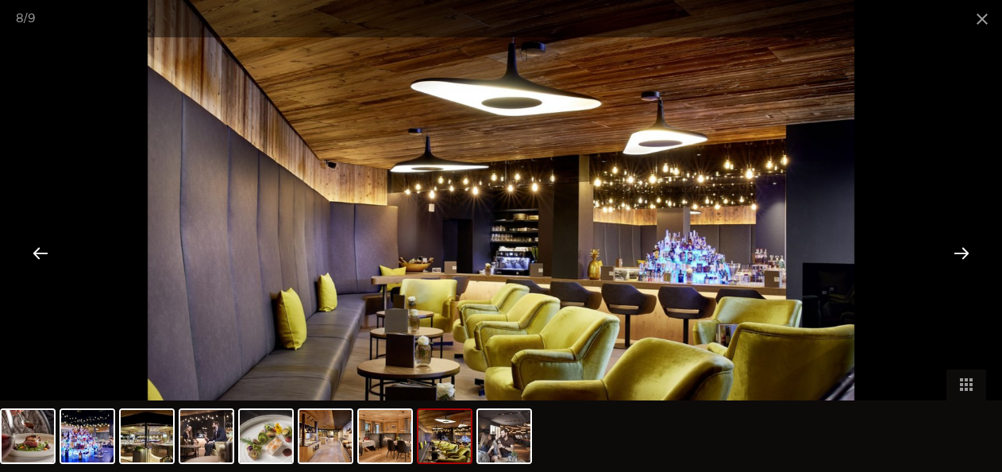
click at [967, 252] on div at bounding box center [961, 252] width 49 height 49
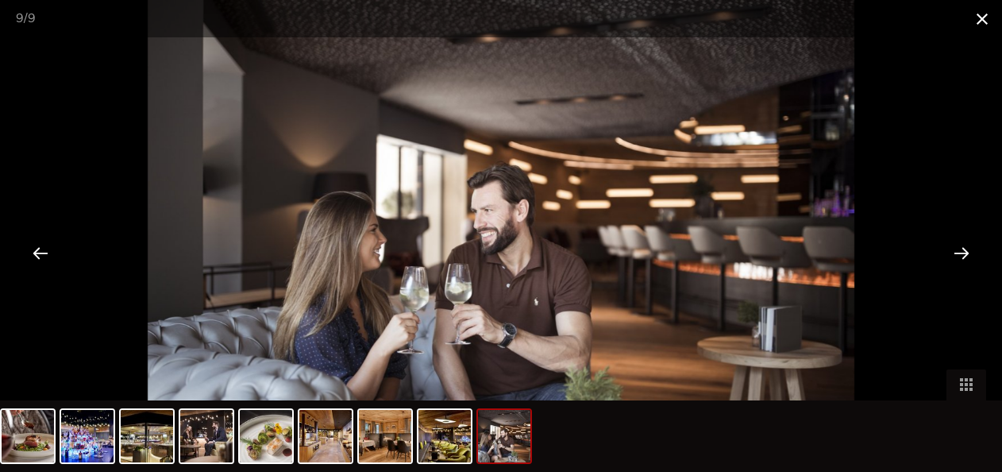
click at [985, 17] on span at bounding box center [982, 18] width 40 height 37
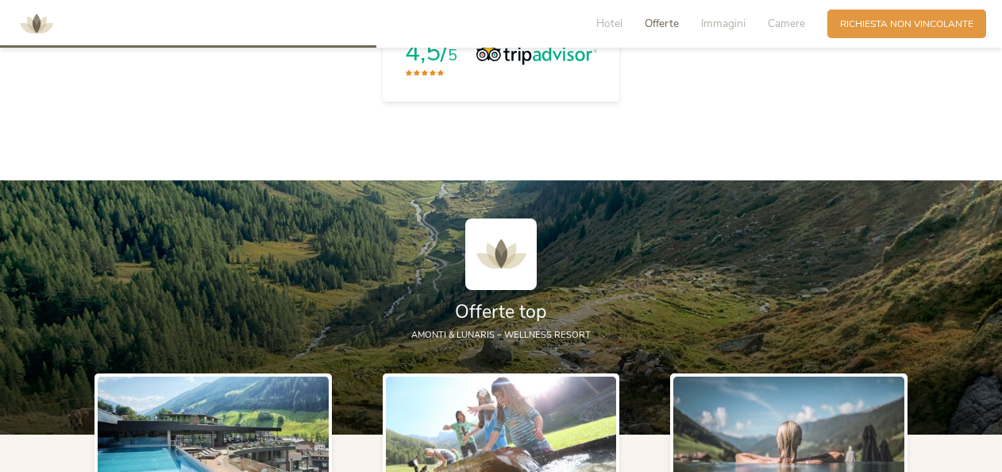
scroll to position [1092, 0]
